Goal: Task Accomplishment & Management: Manage account settings

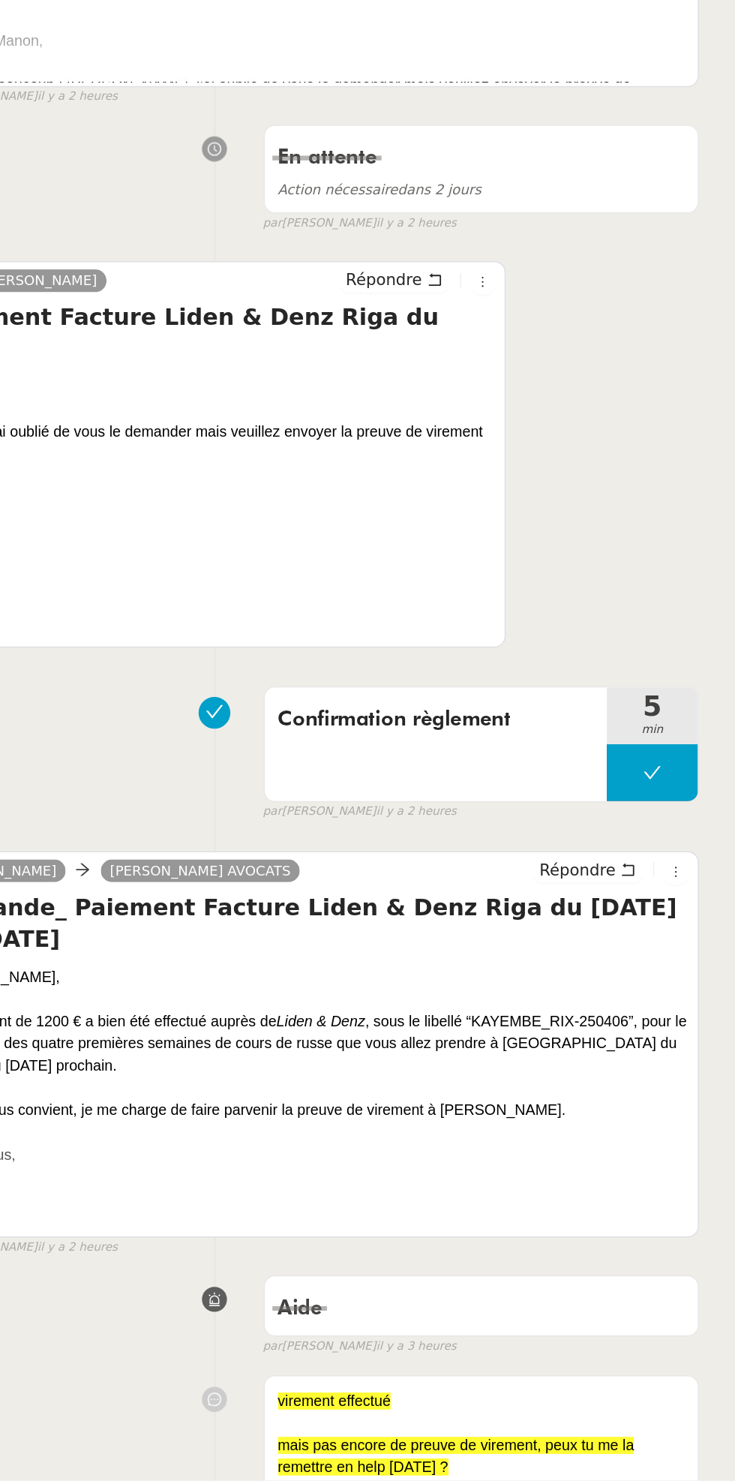
scroll to position [1, 0]
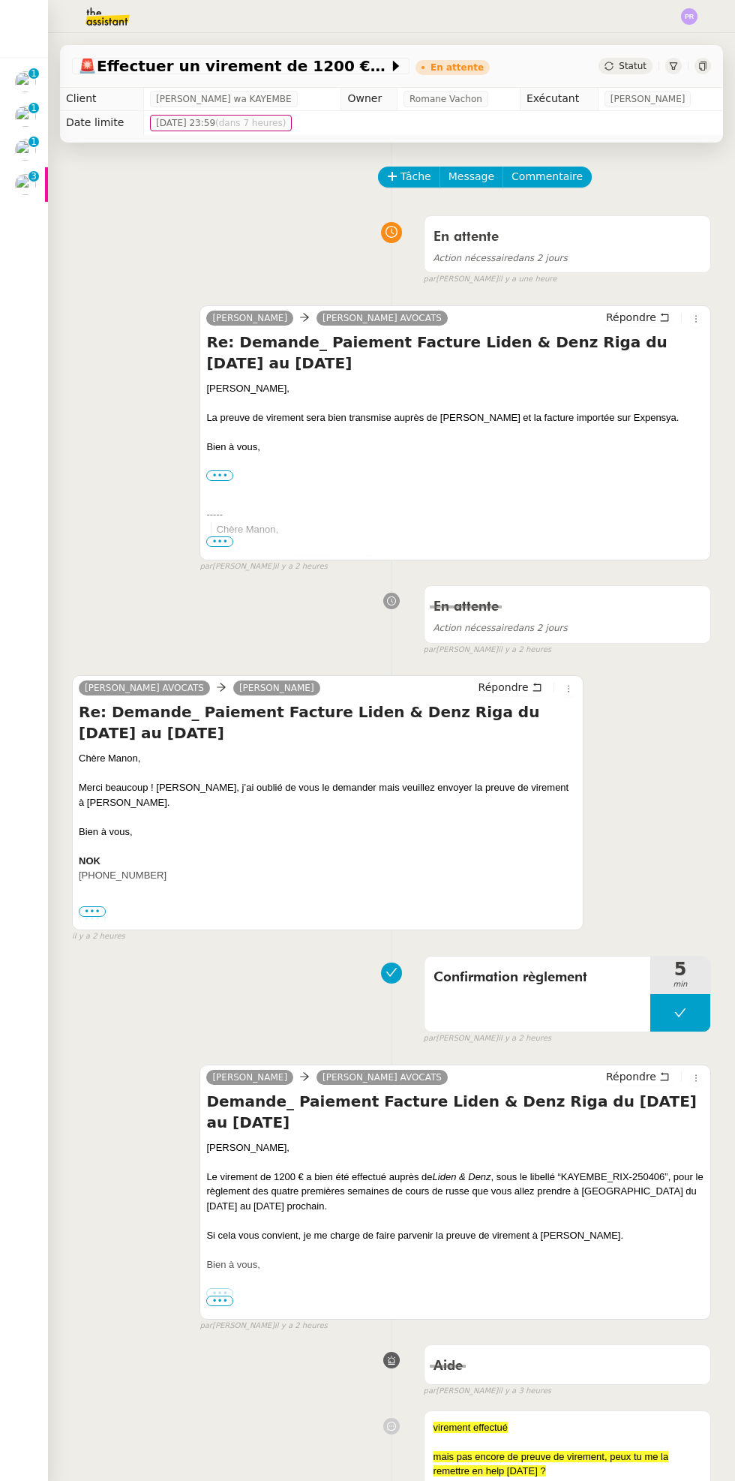
click at [33, 189] on img at bounding box center [25, 184] width 21 height 21
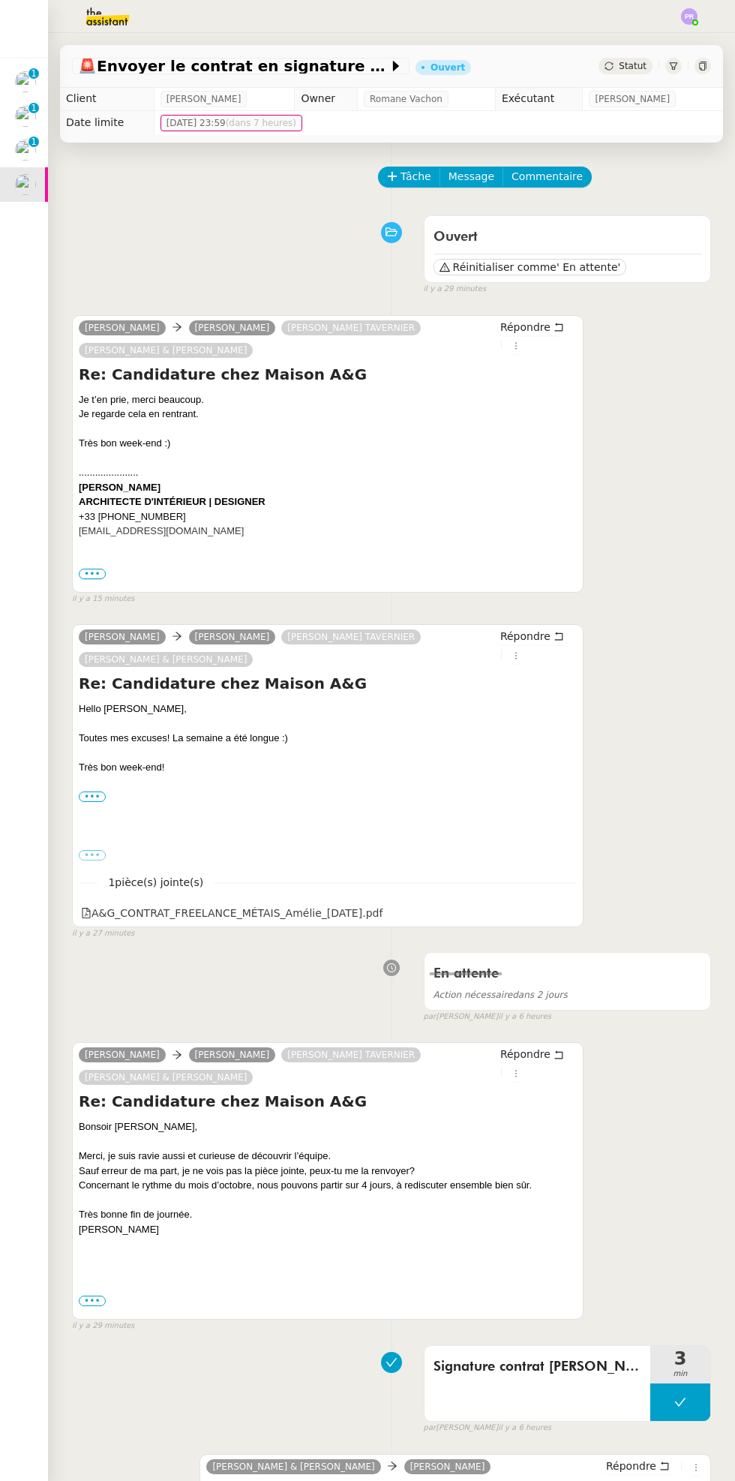
click at [35, 146] on p "1" at bounding box center [34, 144] width 6 height 14
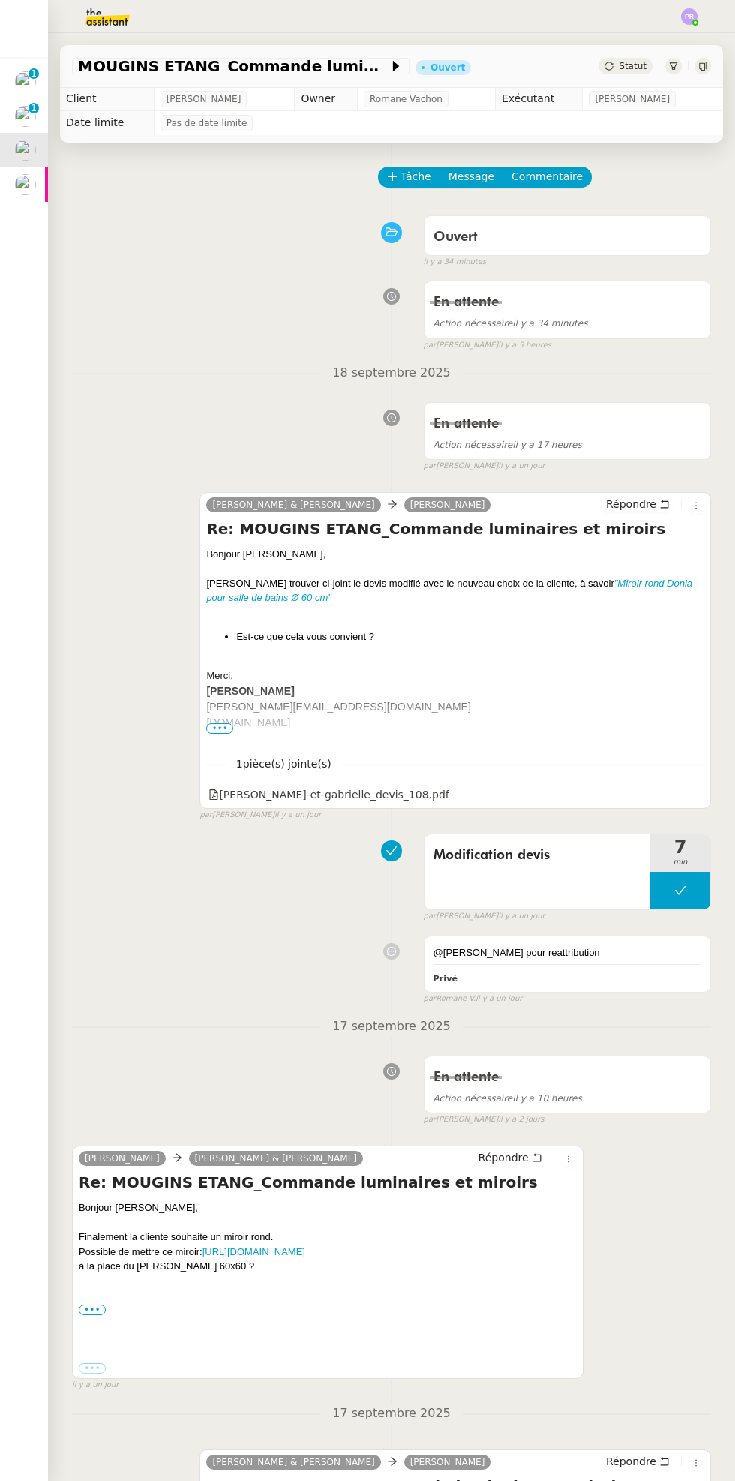
click at [642, 67] on span "Statut" at bounding box center [633, 66] width 28 height 11
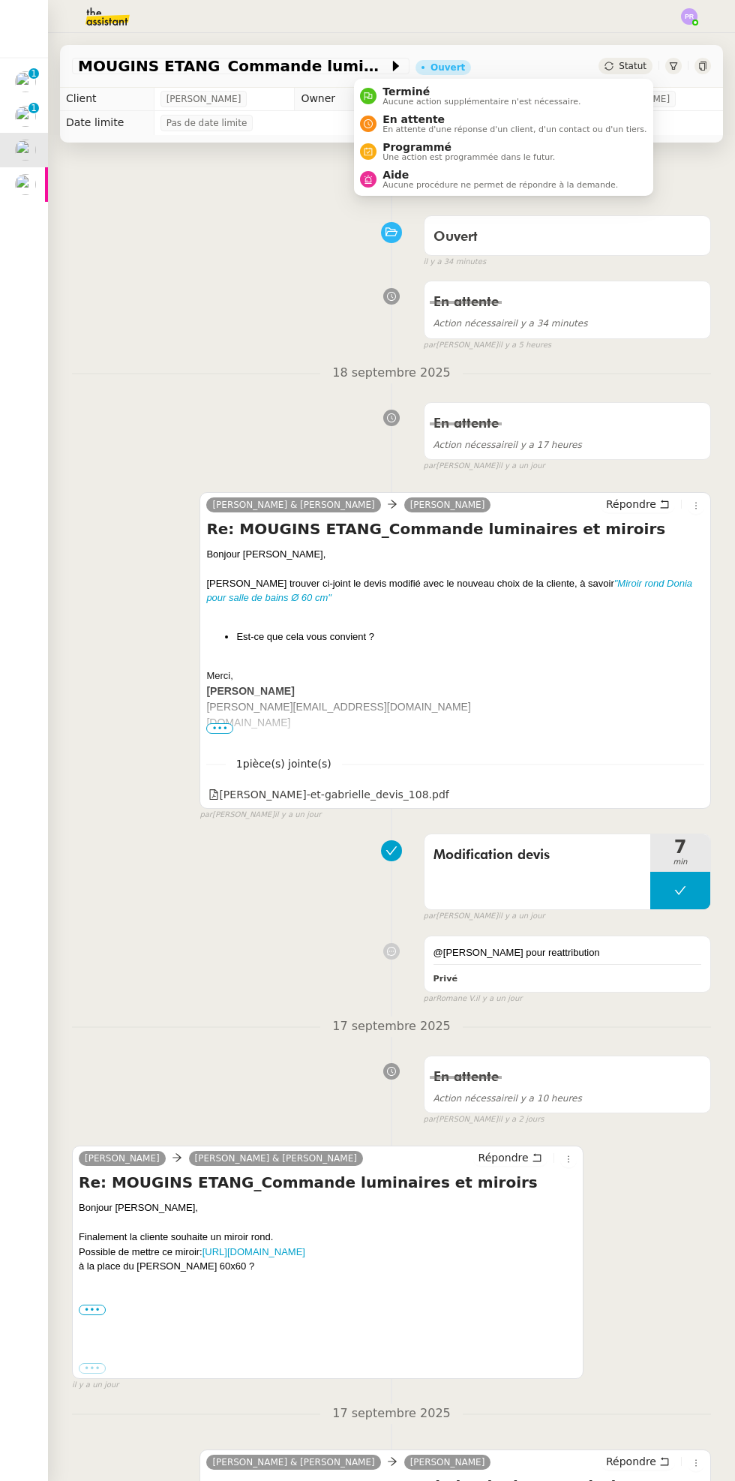
click at [548, 185] on span "Aucune procédure ne permet de répondre à la demande." at bounding box center [501, 185] width 236 height 8
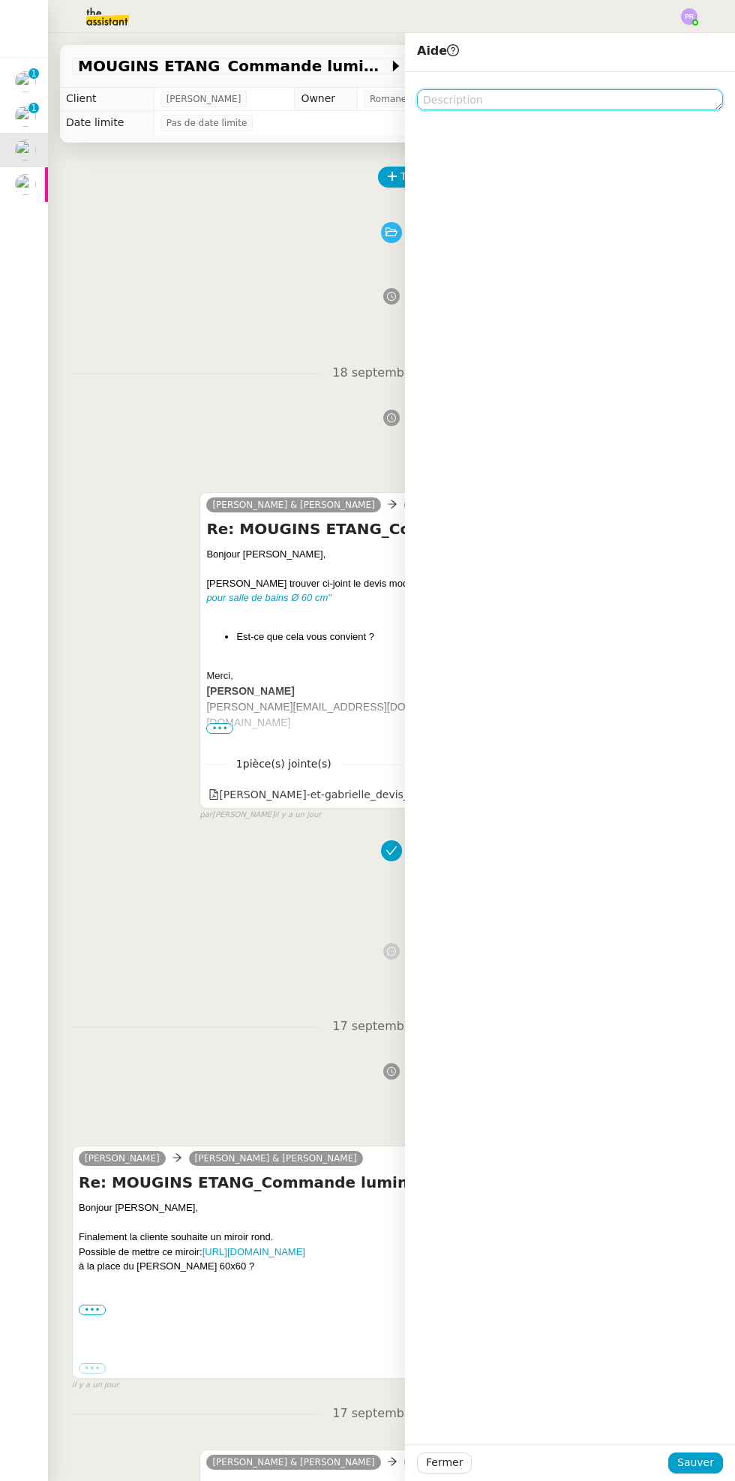
click at [536, 109] on textarea at bounding box center [570, 99] width 306 height 21
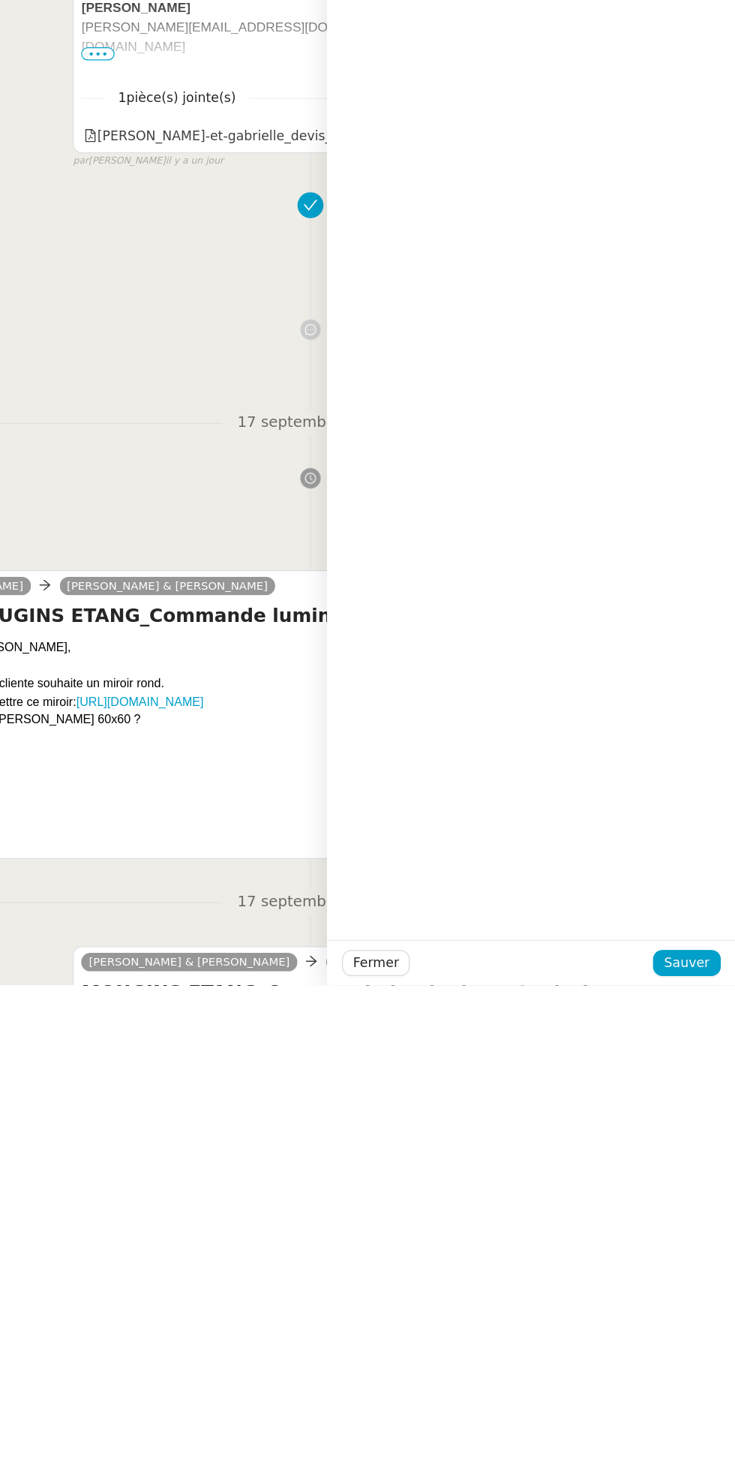
type textarea "Pour [PERSON_NAME][DATE] merci"
click at [705, 1458] on span "Sauver" at bounding box center [695, 1462] width 37 height 17
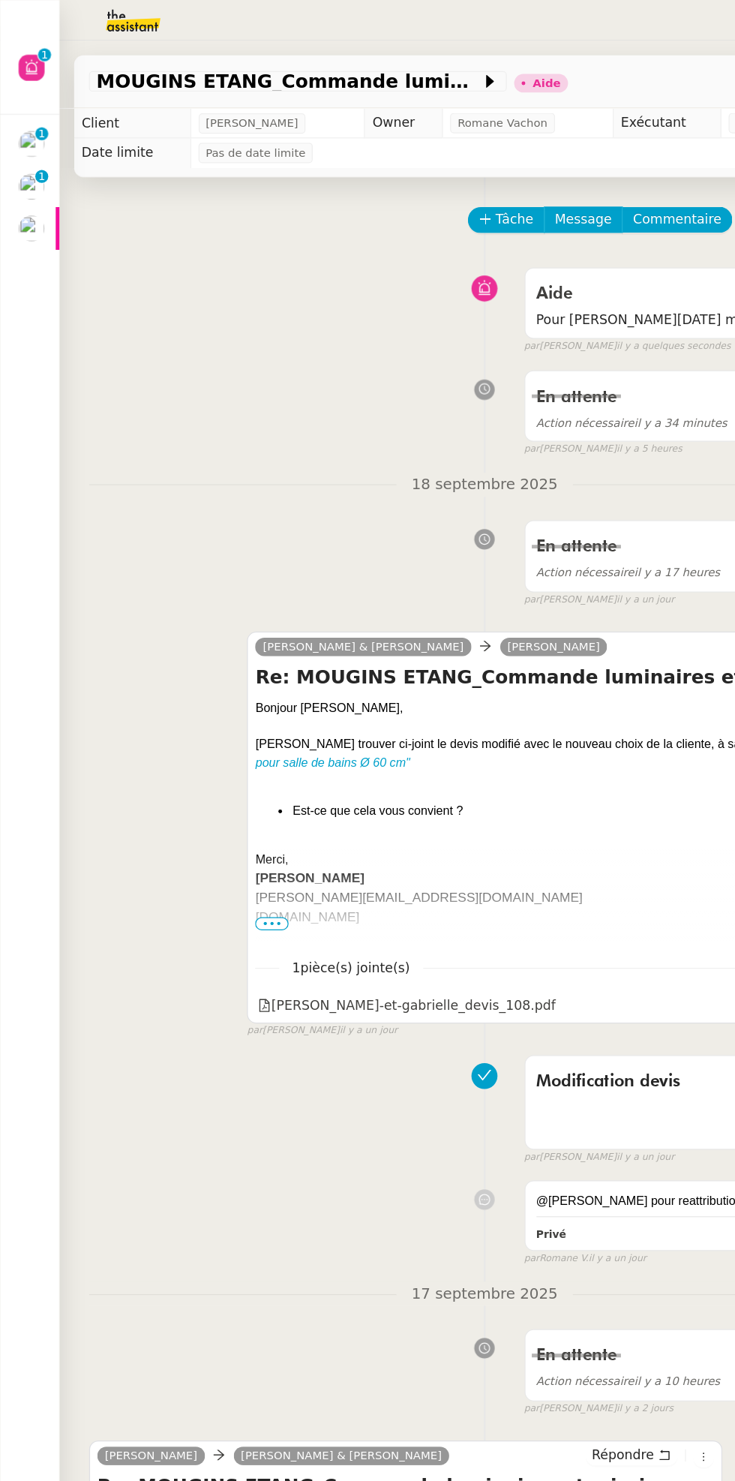
click at [26, 152] on img at bounding box center [25, 150] width 21 height 21
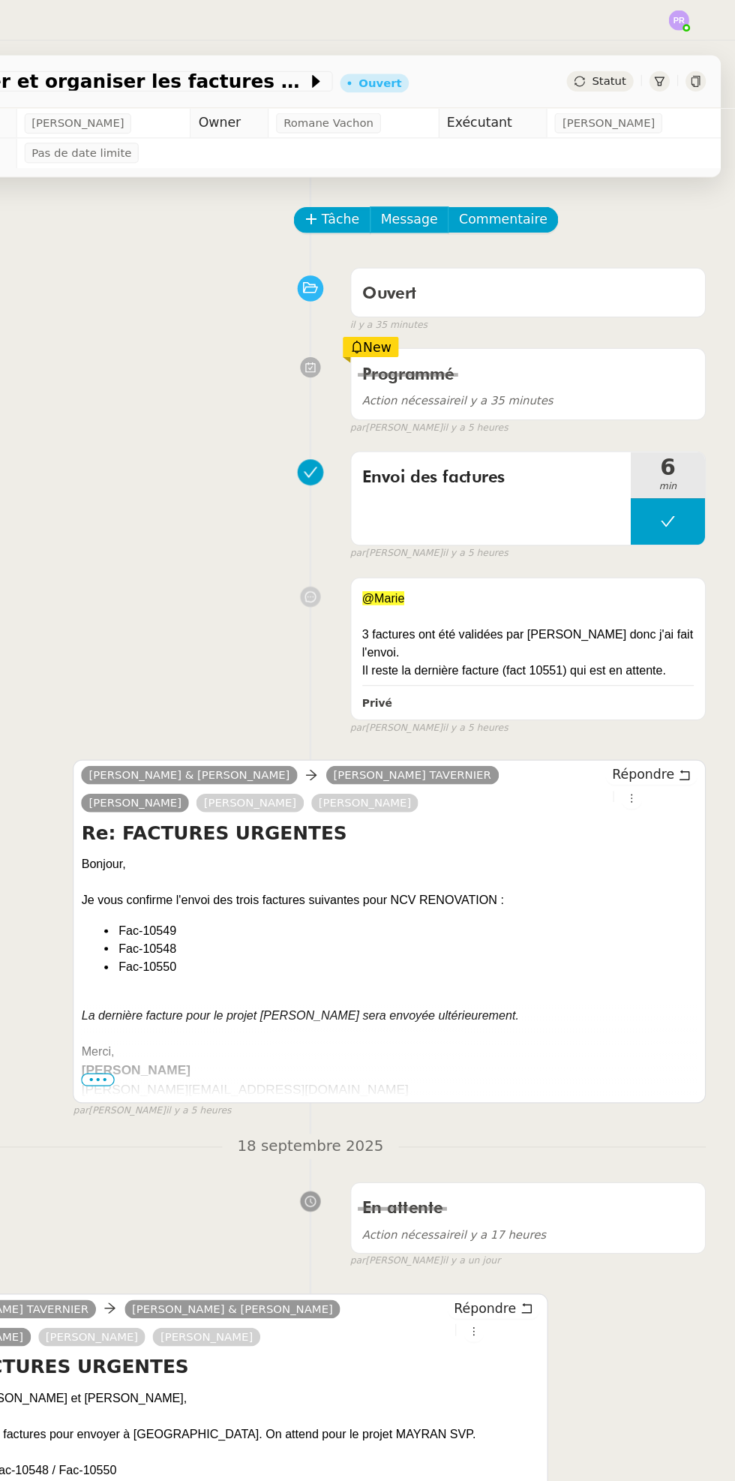
click at [642, 68] on span "Statut" at bounding box center [633, 66] width 28 height 11
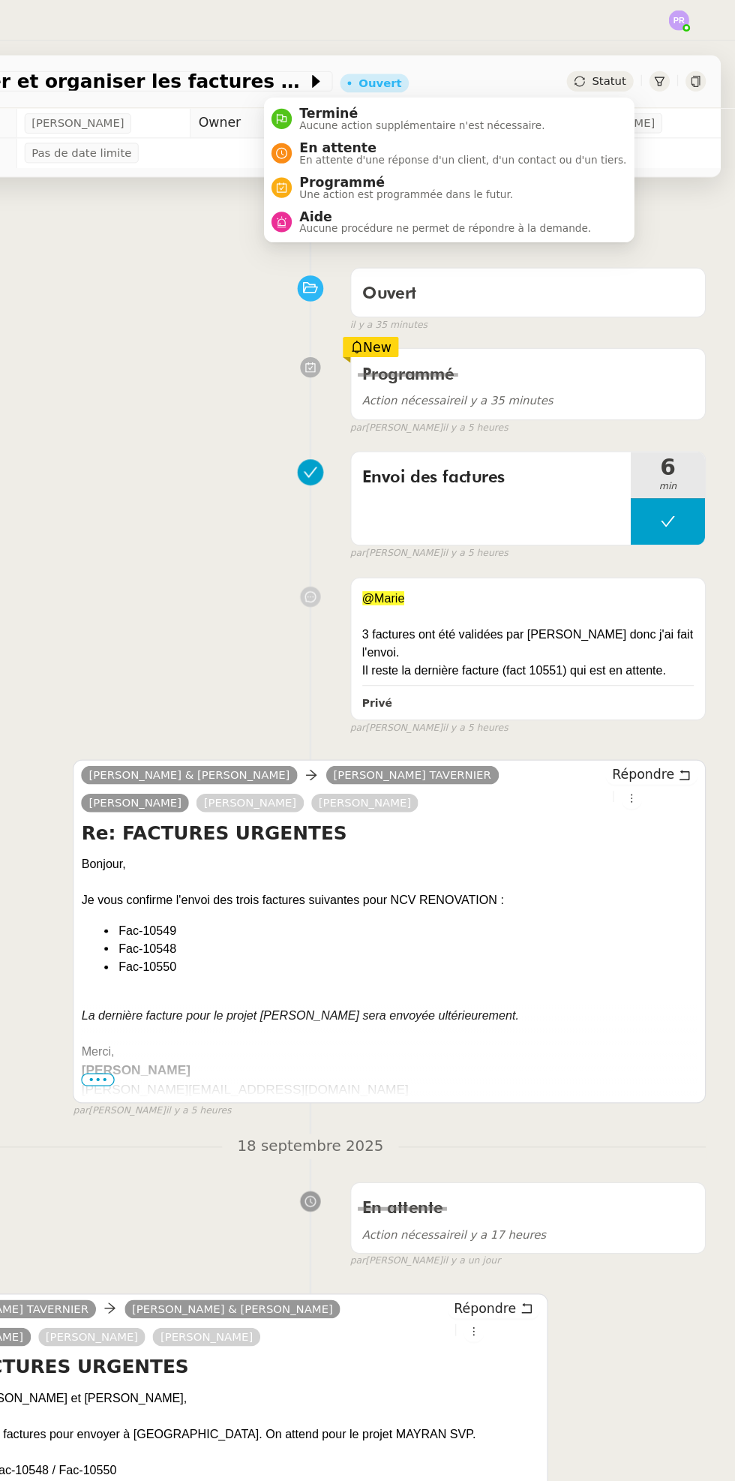
click at [567, 185] on span "Aucune procédure ne permet de répondre à la demande." at bounding box center [501, 185] width 236 height 8
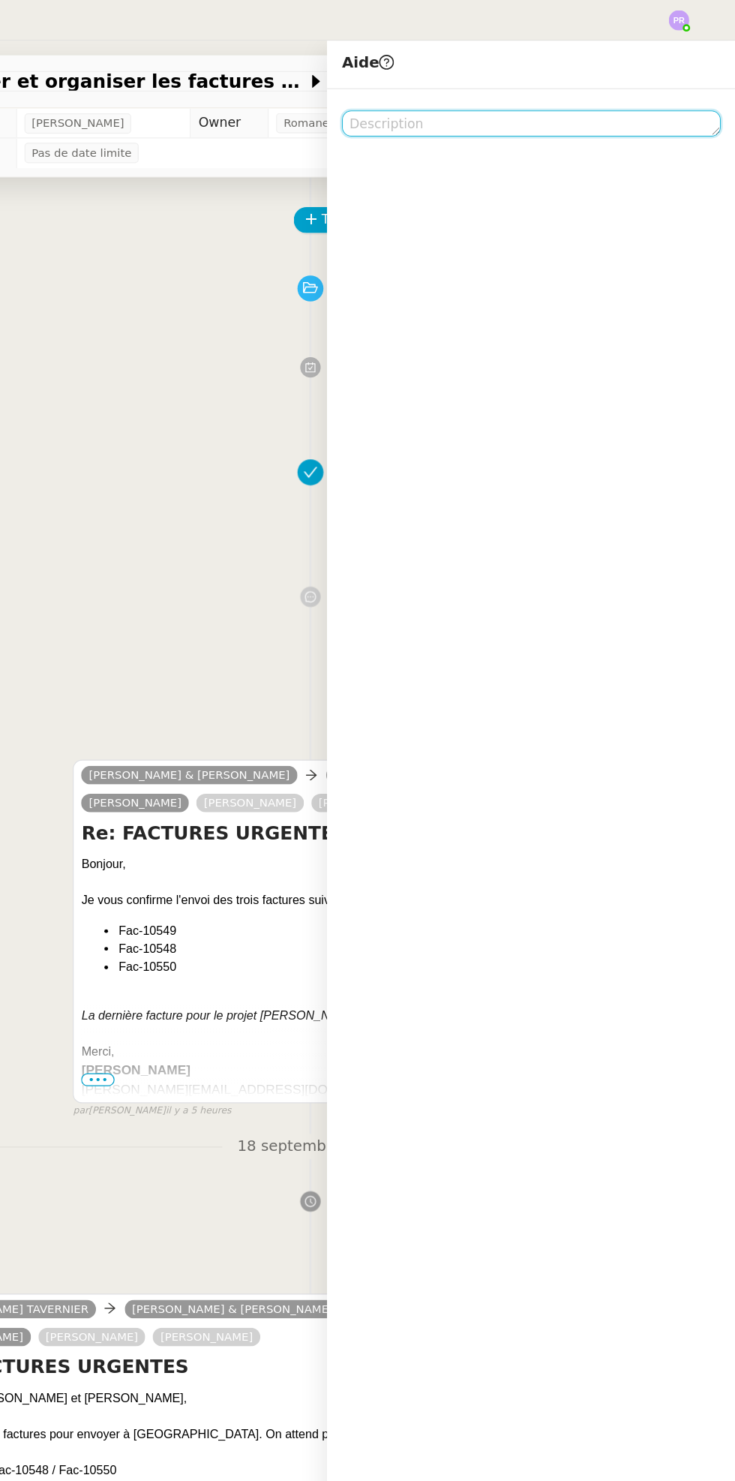
click at [557, 107] on textarea at bounding box center [570, 99] width 306 height 21
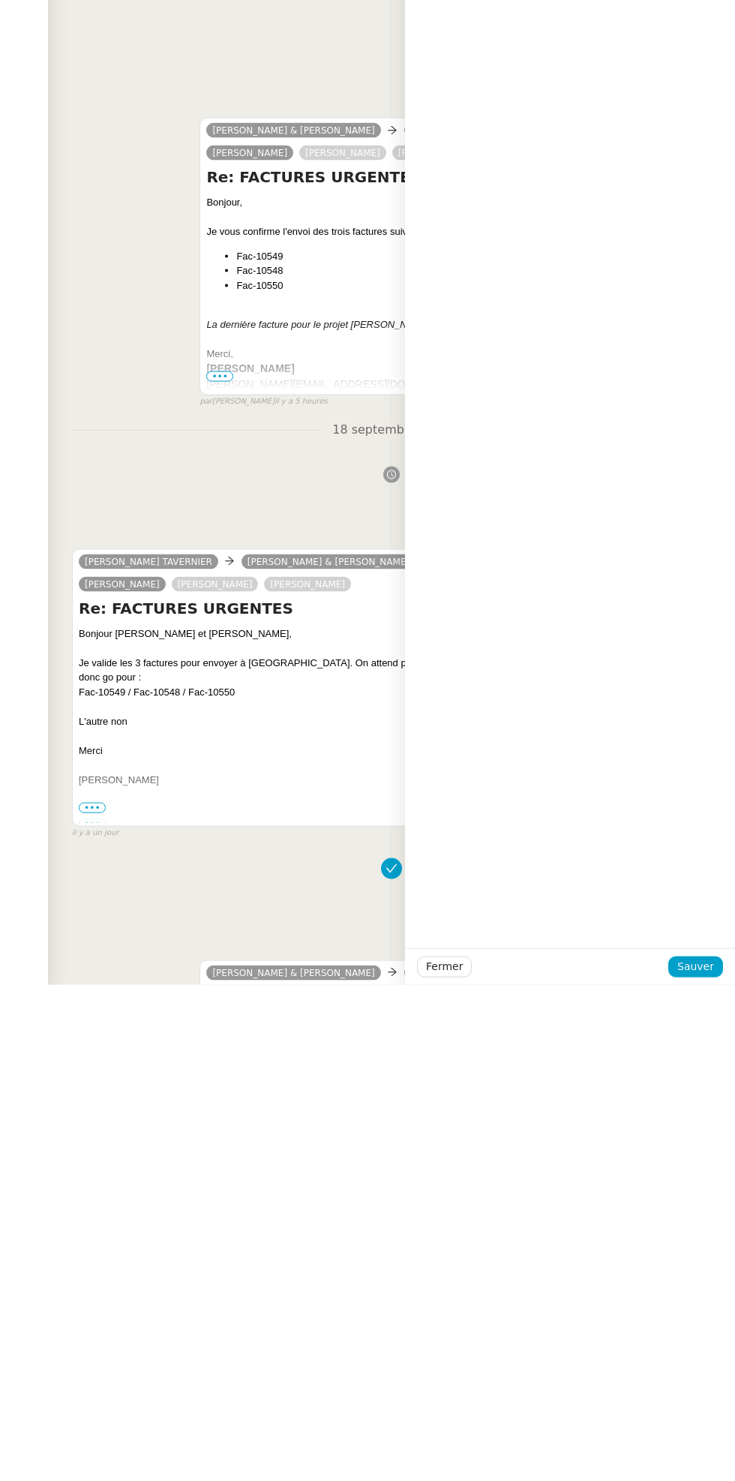
type textarea "Pour [PERSON_NAME][DATE] merci"
click at [687, 1467] on span "Sauver" at bounding box center [695, 1462] width 37 height 17
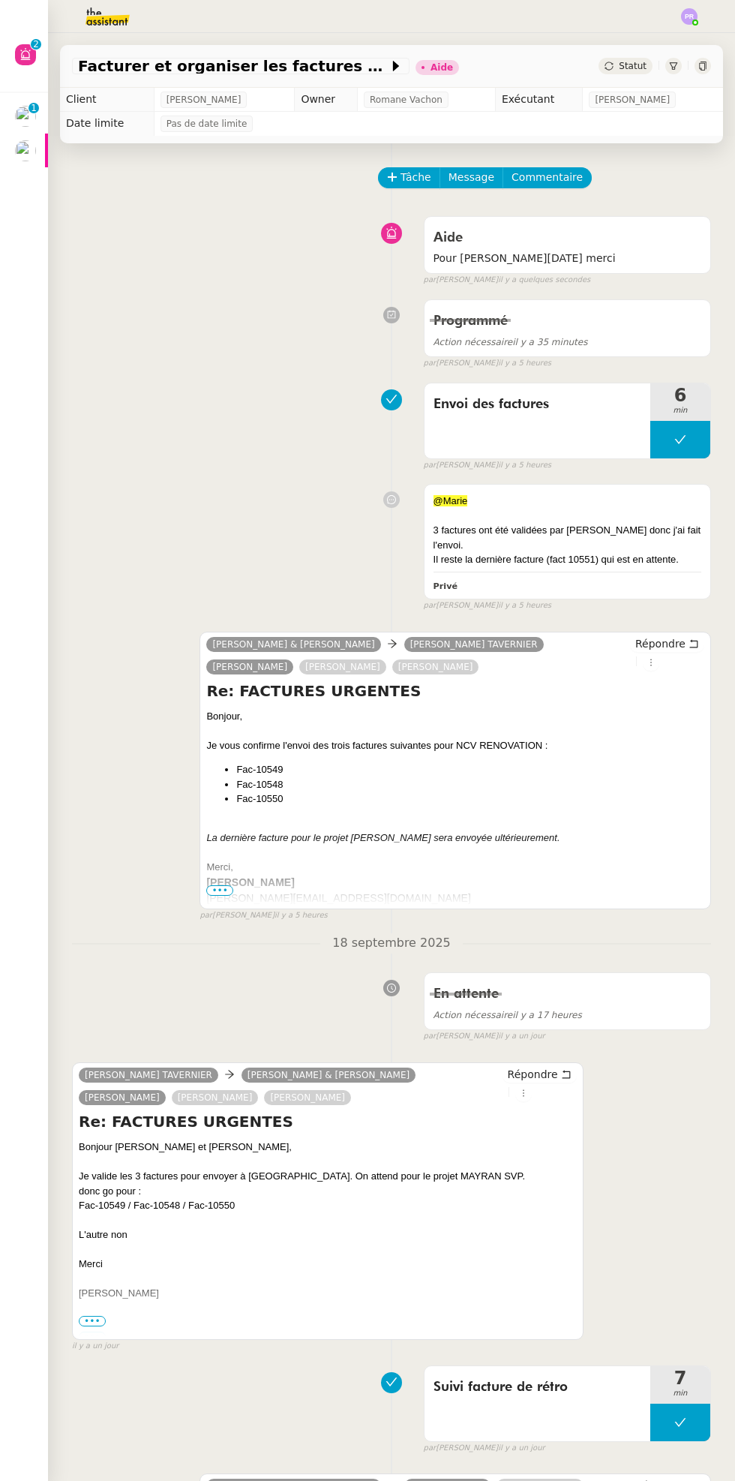
click at [26, 108] on img at bounding box center [25, 116] width 21 height 21
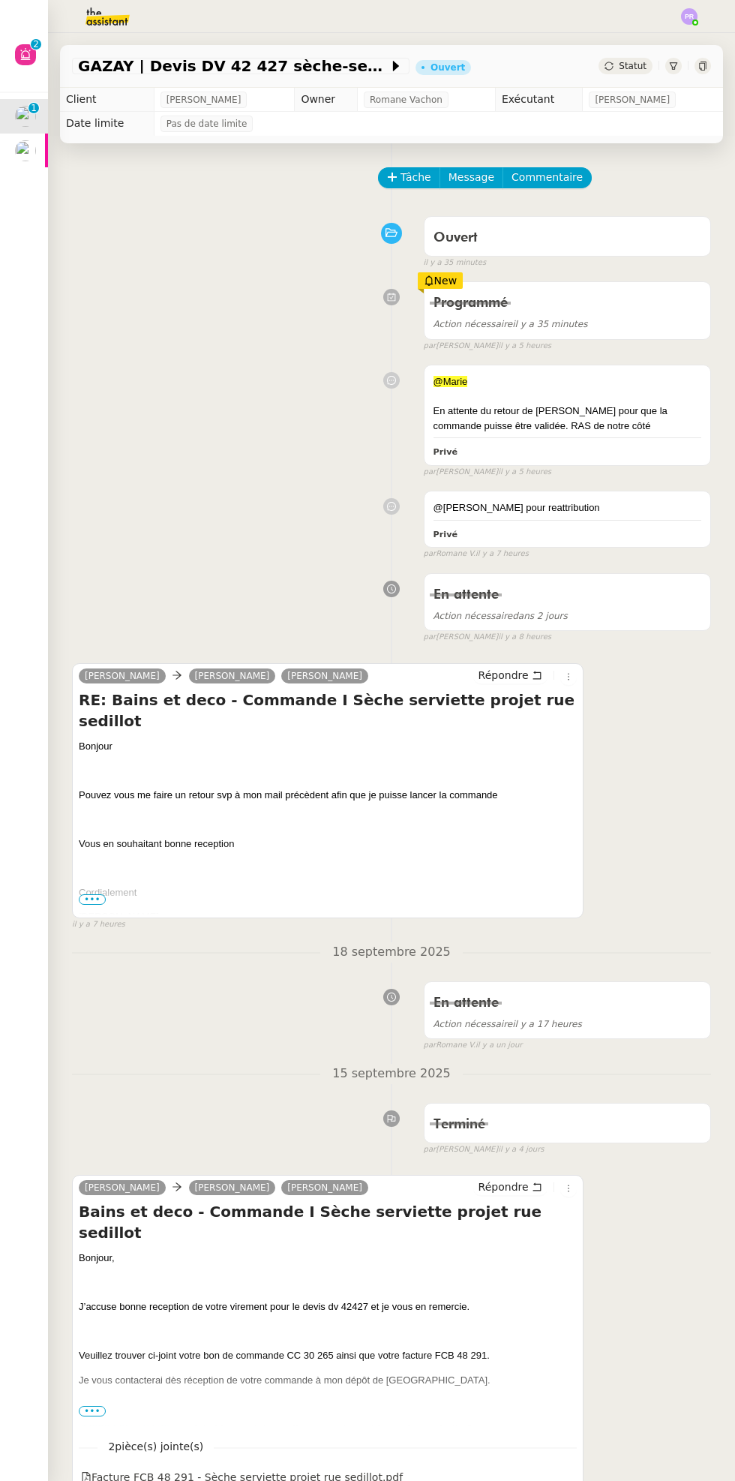
click at [642, 69] on span "Statut" at bounding box center [633, 66] width 28 height 11
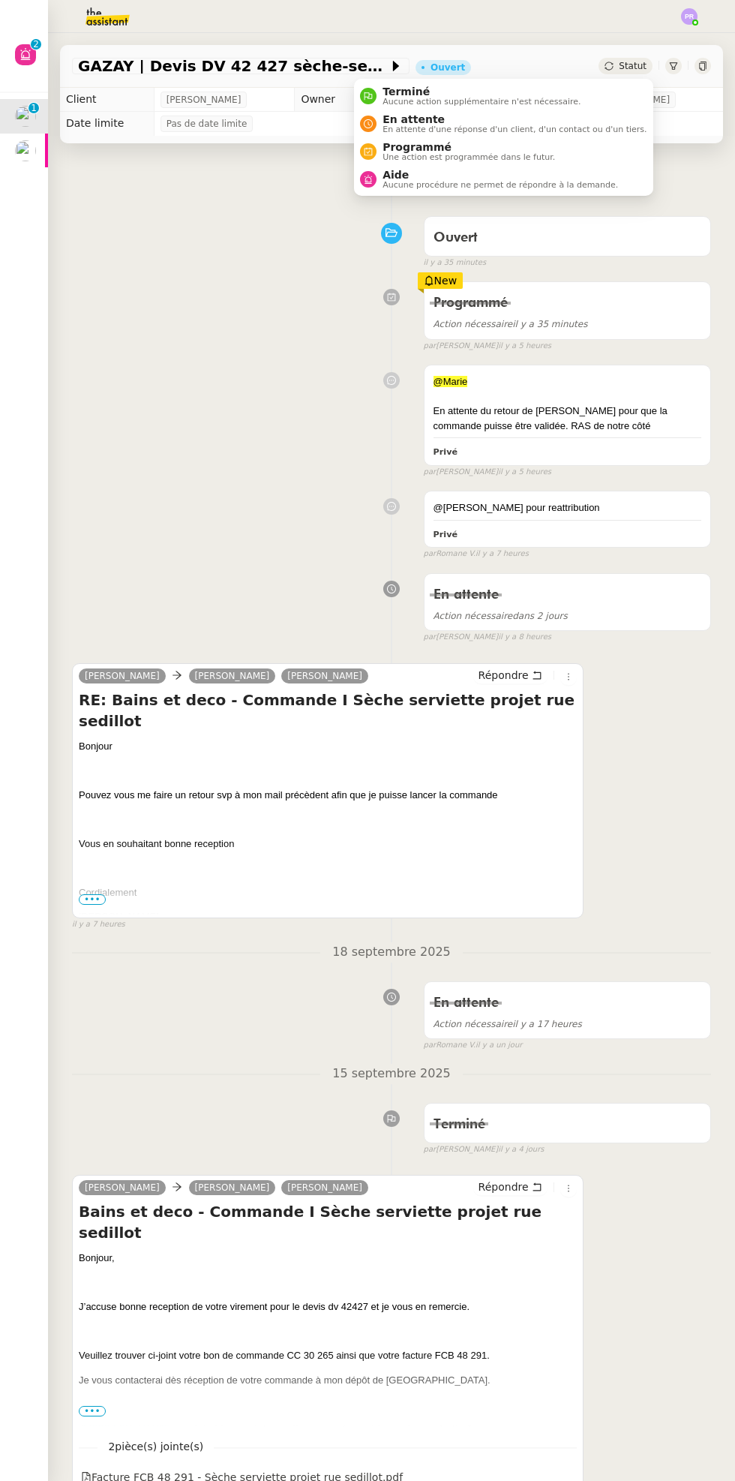
click at [542, 188] on span "Aucune procédure ne permet de répondre à la demande." at bounding box center [501, 185] width 236 height 8
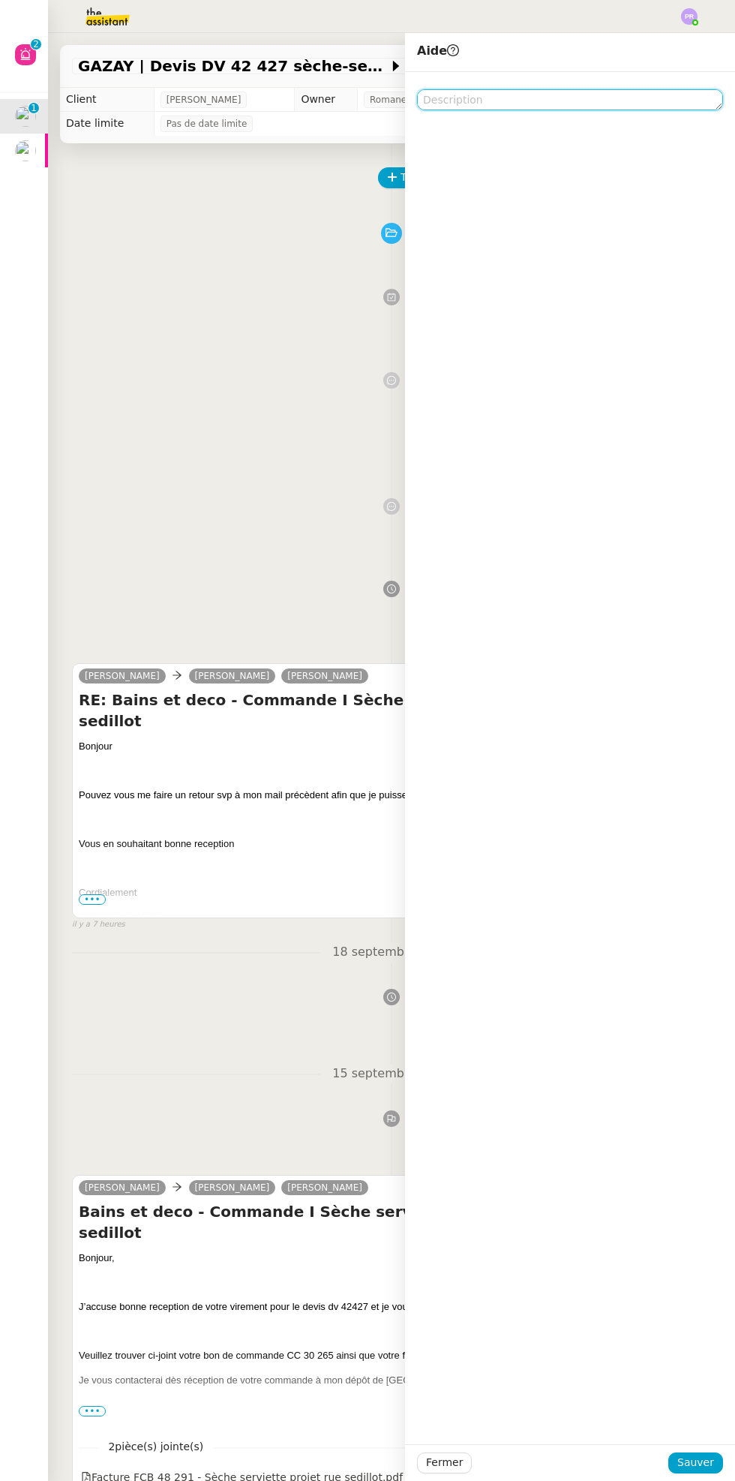
click at [536, 105] on textarea at bounding box center [570, 99] width 306 height 21
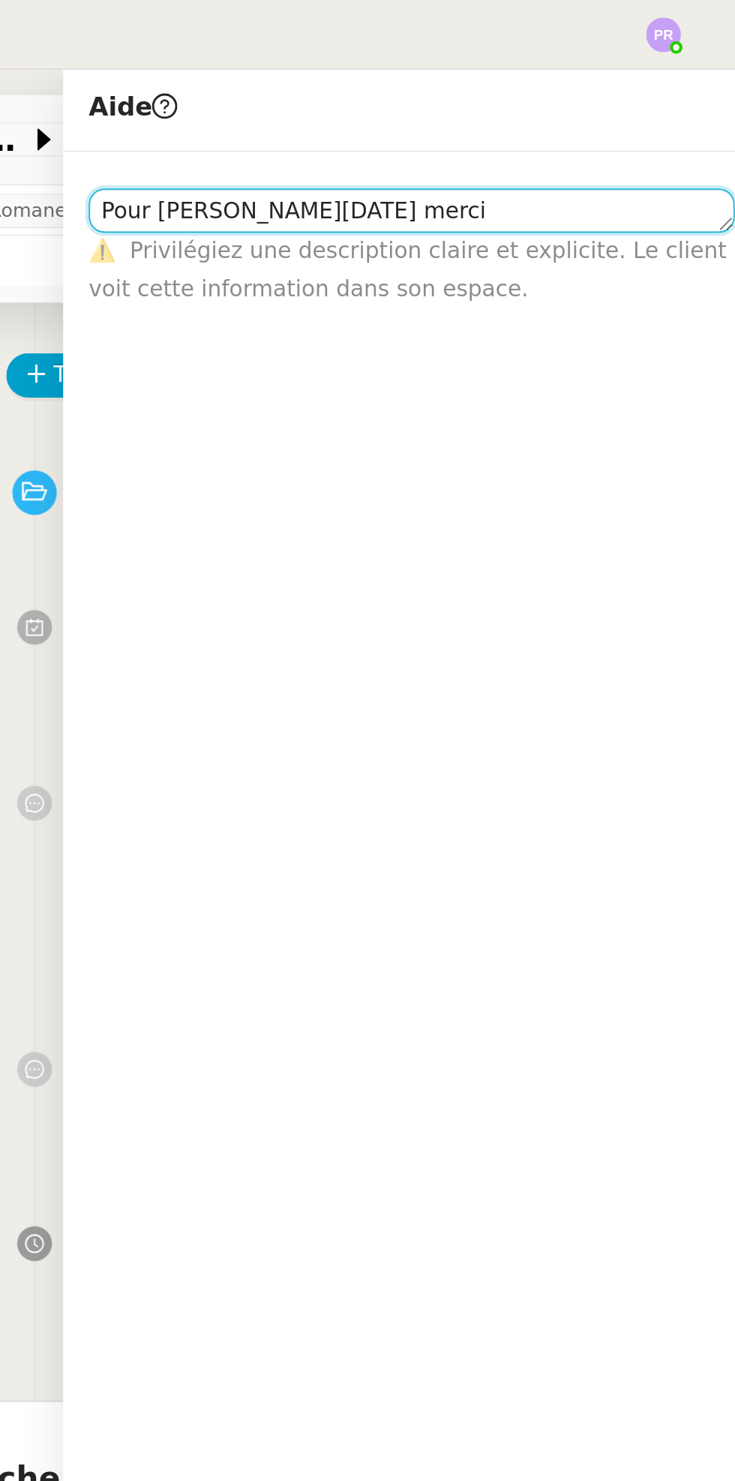
scroll to position [1, 0]
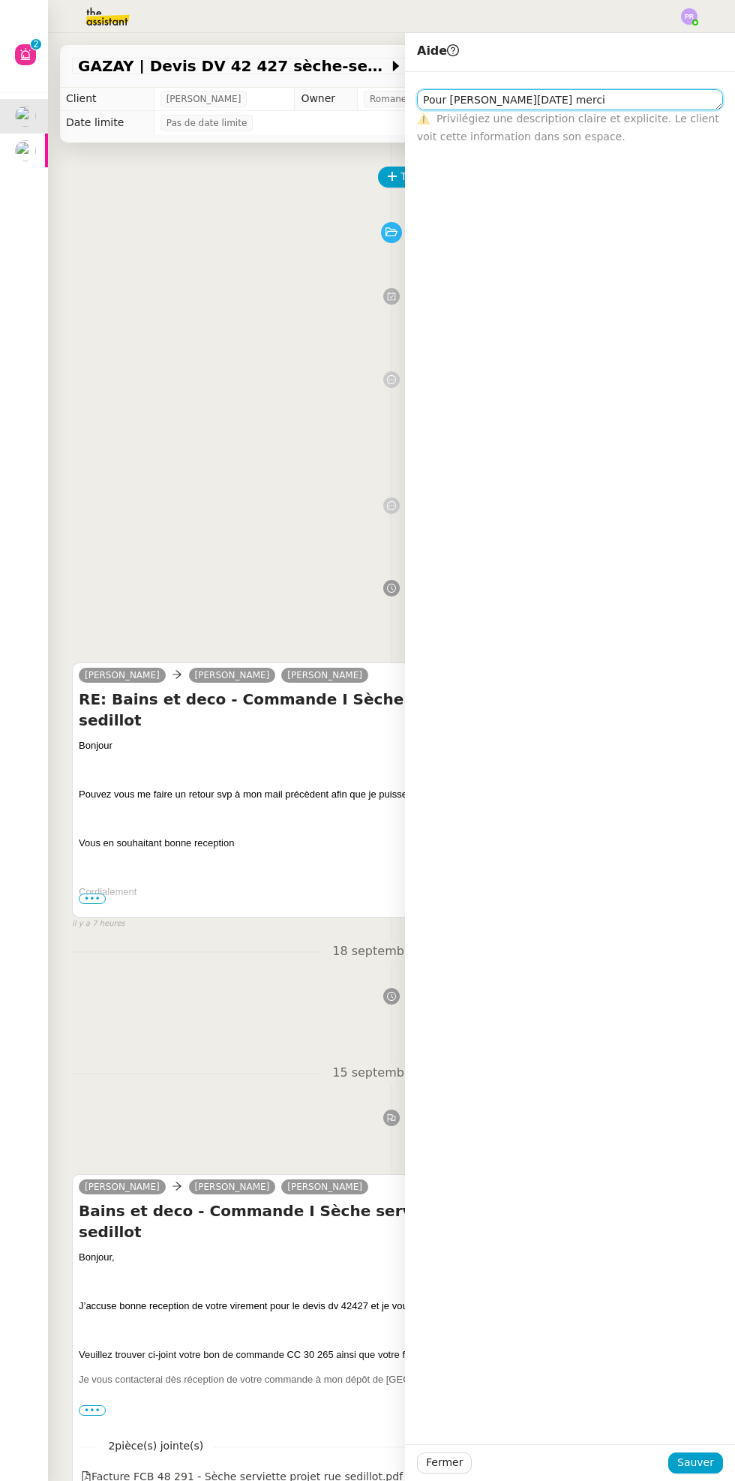
type textarea "Pour [PERSON_NAME][DATE] merci"
click at [695, 1462] on span "Sauver" at bounding box center [695, 1462] width 37 height 17
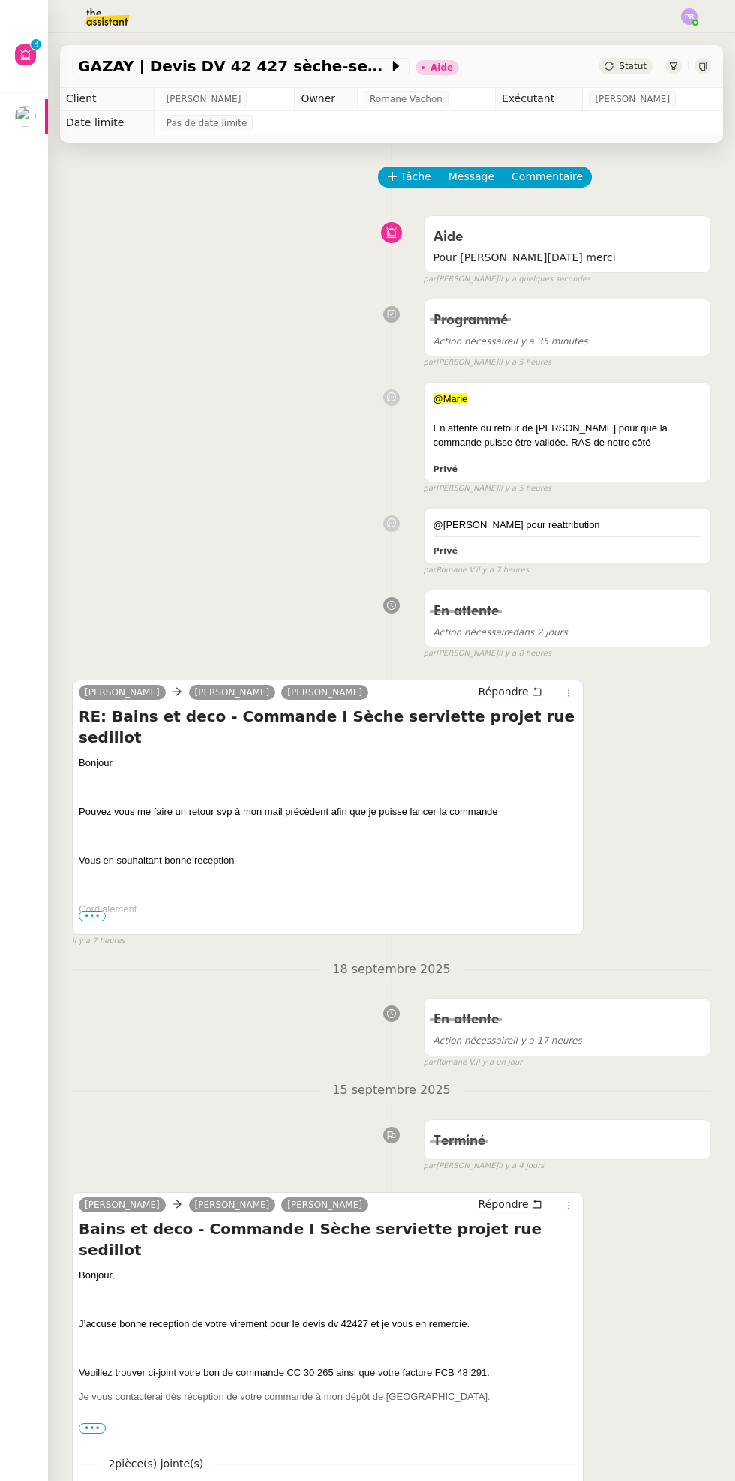
click at [46, 116] on div at bounding box center [46, 116] width 3 height 35
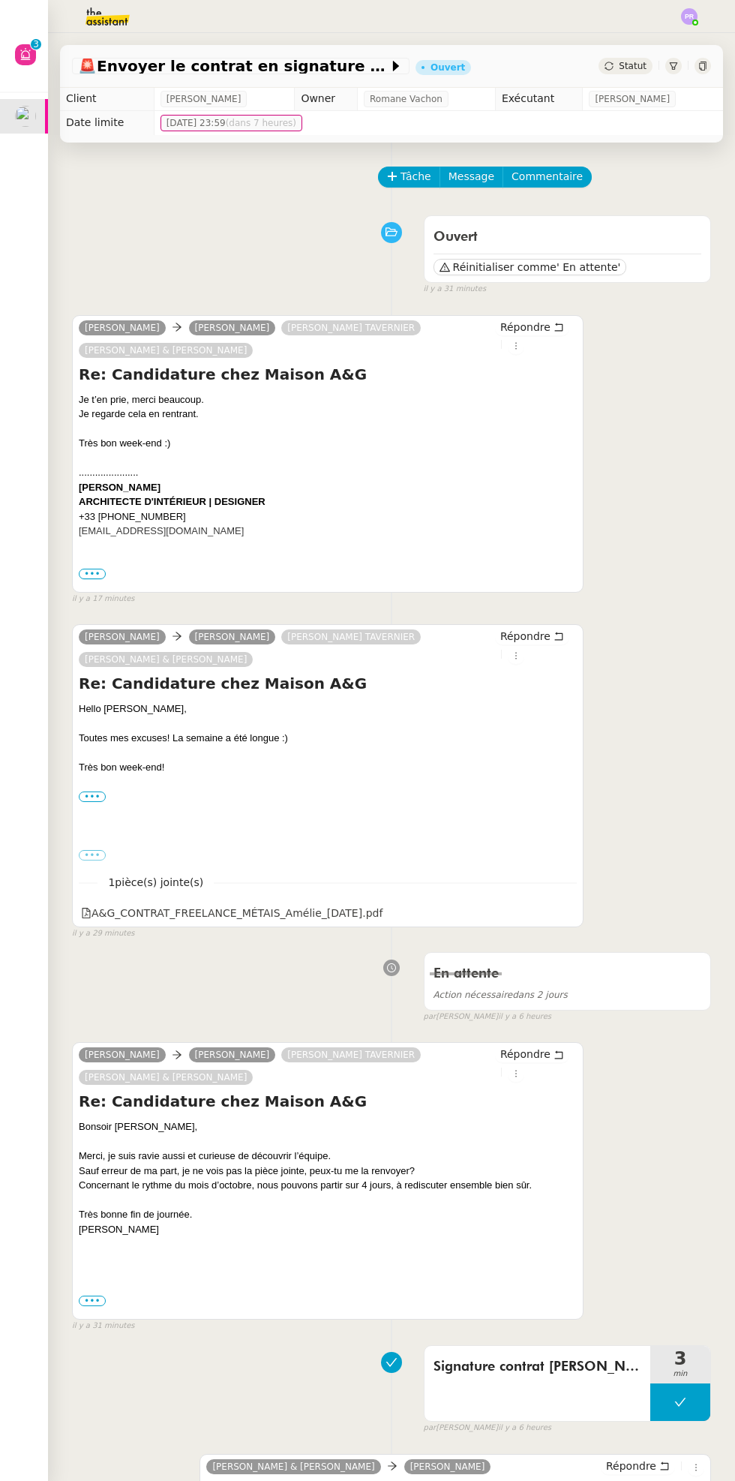
click at [669, 66] on icon at bounding box center [673, 66] width 9 height 9
click at [647, 338] on div "[PERSON_NAME] [PERSON_NAME] [PERSON_NAME] [PERSON_NAME] [PERSON_NAME] & [PERSON…" at bounding box center [391, 454] width 639 height 304
click at [638, 61] on span "Statut" at bounding box center [633, 66] width 28 height 11
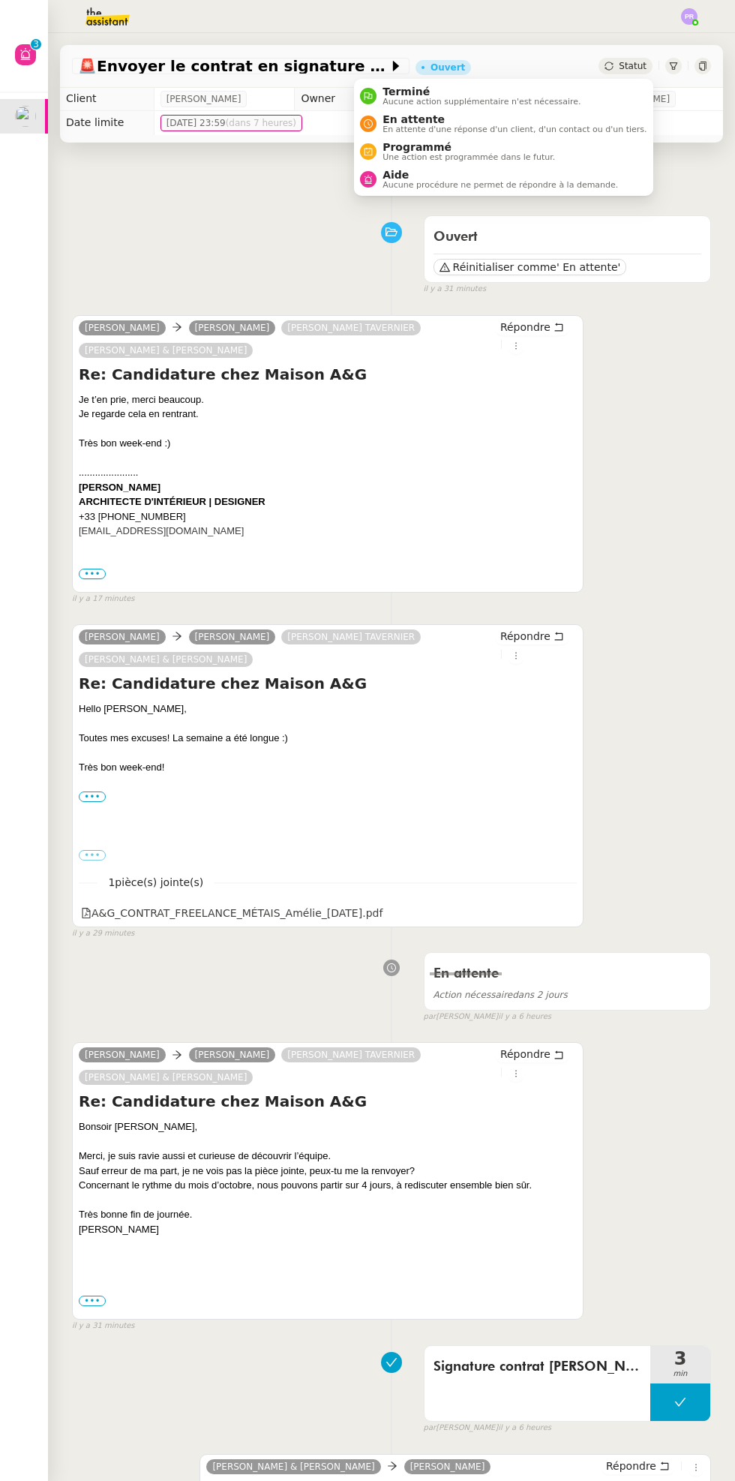
click at [501, 133] on span "En attente d'une réponse d'un client, d'un contact ou d'un tiers." at bounding box center [515, 129] width 264 height 8
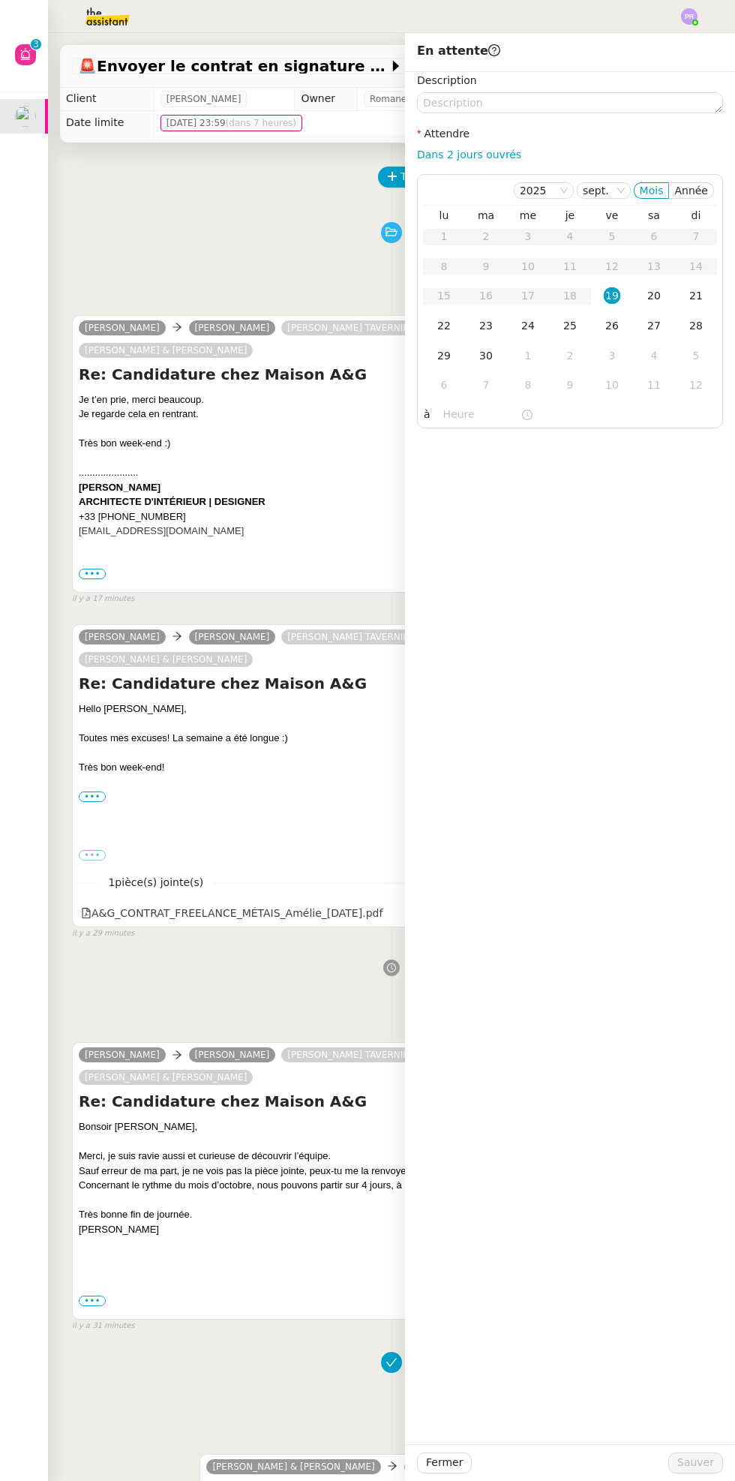
click at [444, 326] on div "22" at bounding box center [444, 325] width 17 height 17
click at [686, 1457] on span "Sauver" at bounding box center [695, 1462] width 37 height 17
